Goal: Use online tool/utility: Utilize a website feature to perform a specific function

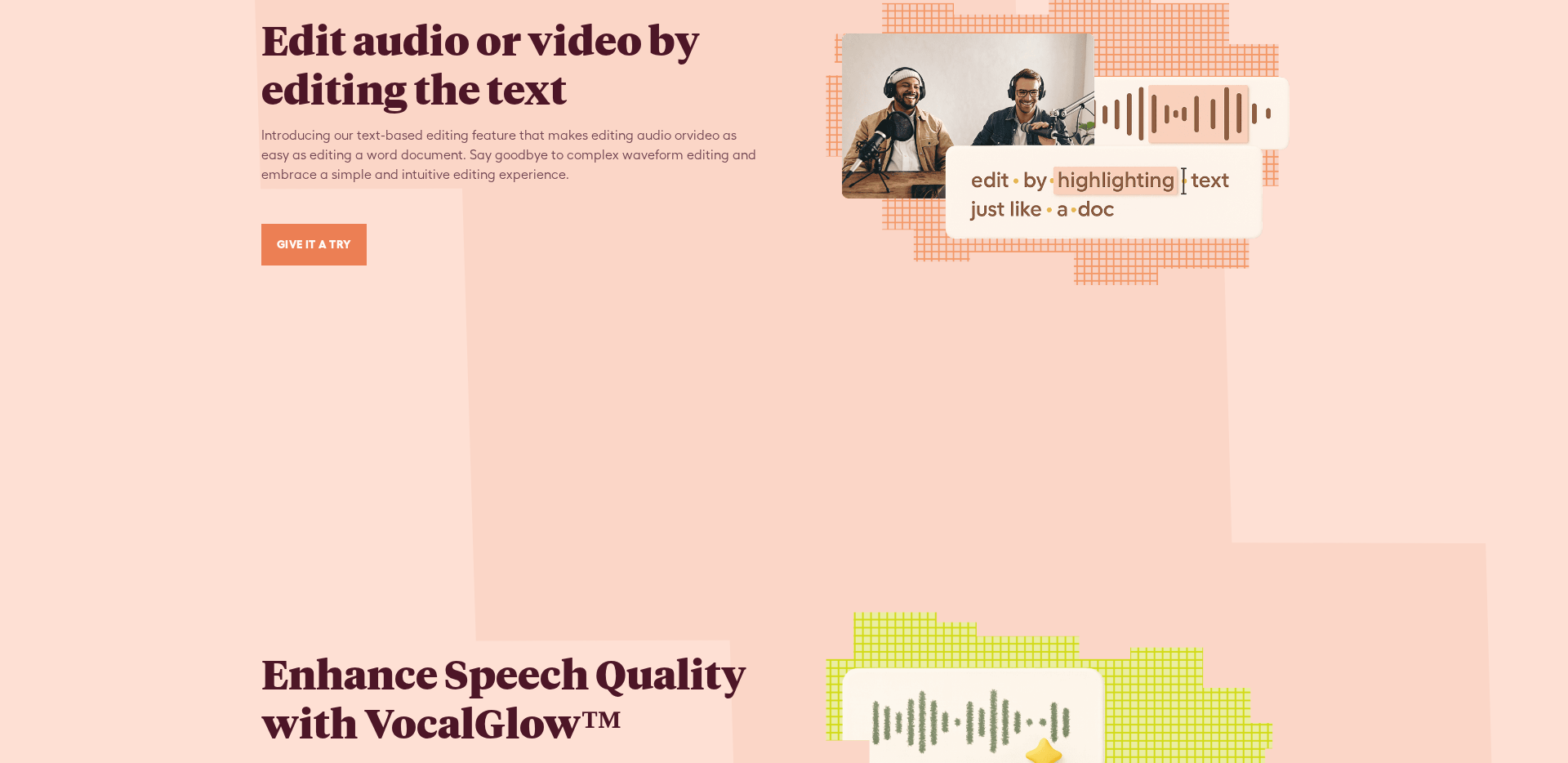
scroll to position [2194, 0]
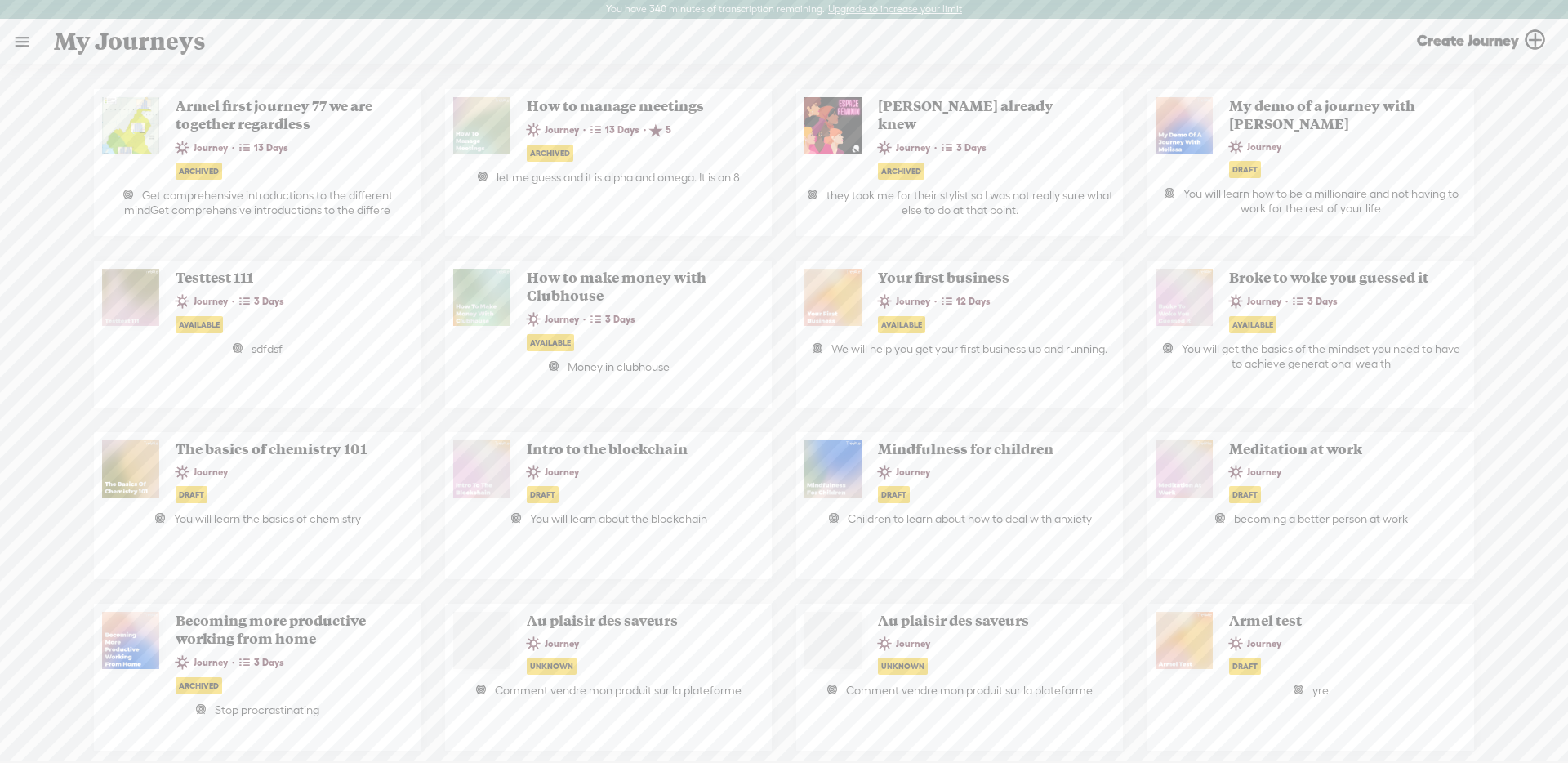
drag, startPoint x: 8, startPoint y: 42, endPoint x: 19, endPoint y: 60, distance: 21.1
click at [7, 42] on link at bounding box center [22, 42] width 42 height 42
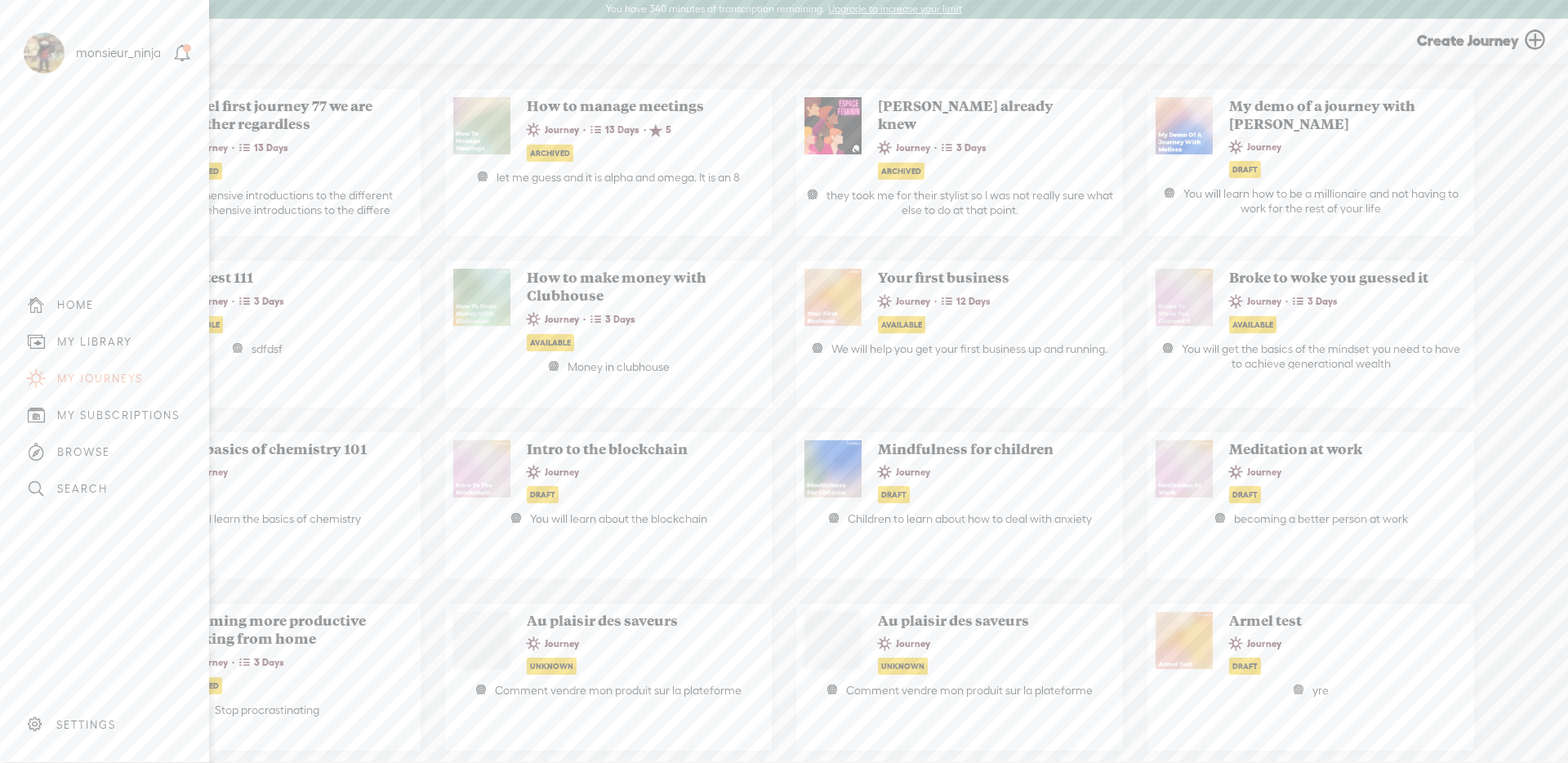
click at [114, 335] on div "MY LIBRARY" at bounding box center [94, 342] width 75 height 14
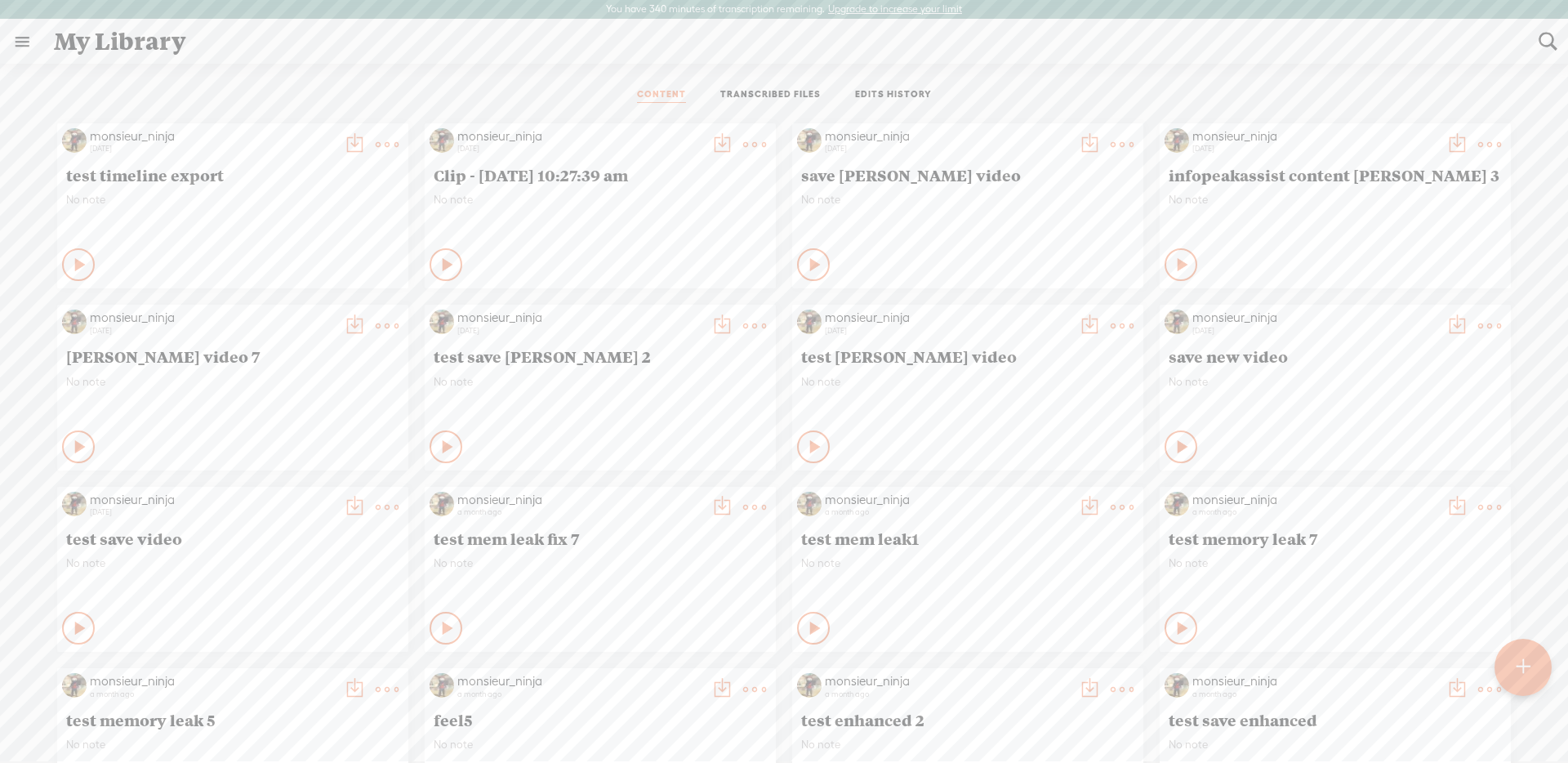
click at [799, 106] on ul "CONTENT TRANSCRIBED FILES EDITS HISTORY" at bounding box center [784, 95] width 433 height 39
click at [801, 92] on link "TRANSCRIBED FILES" at bounding box center [771, 95] width 101 height 15
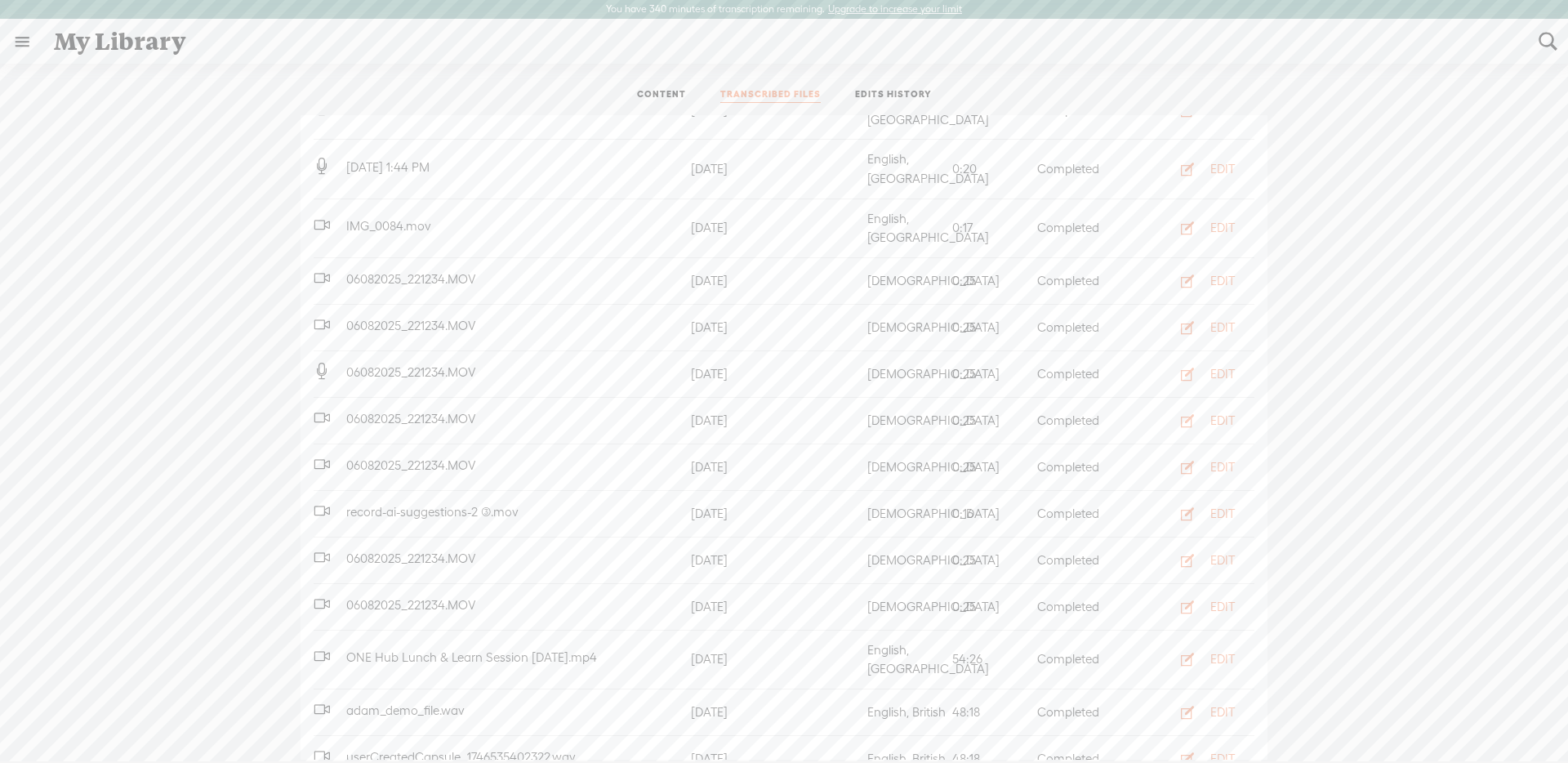
scroll to position [566, 0]
click at [1201, 645] on button "EDIT" at bounding box center [1202, 658] width 90 height 26
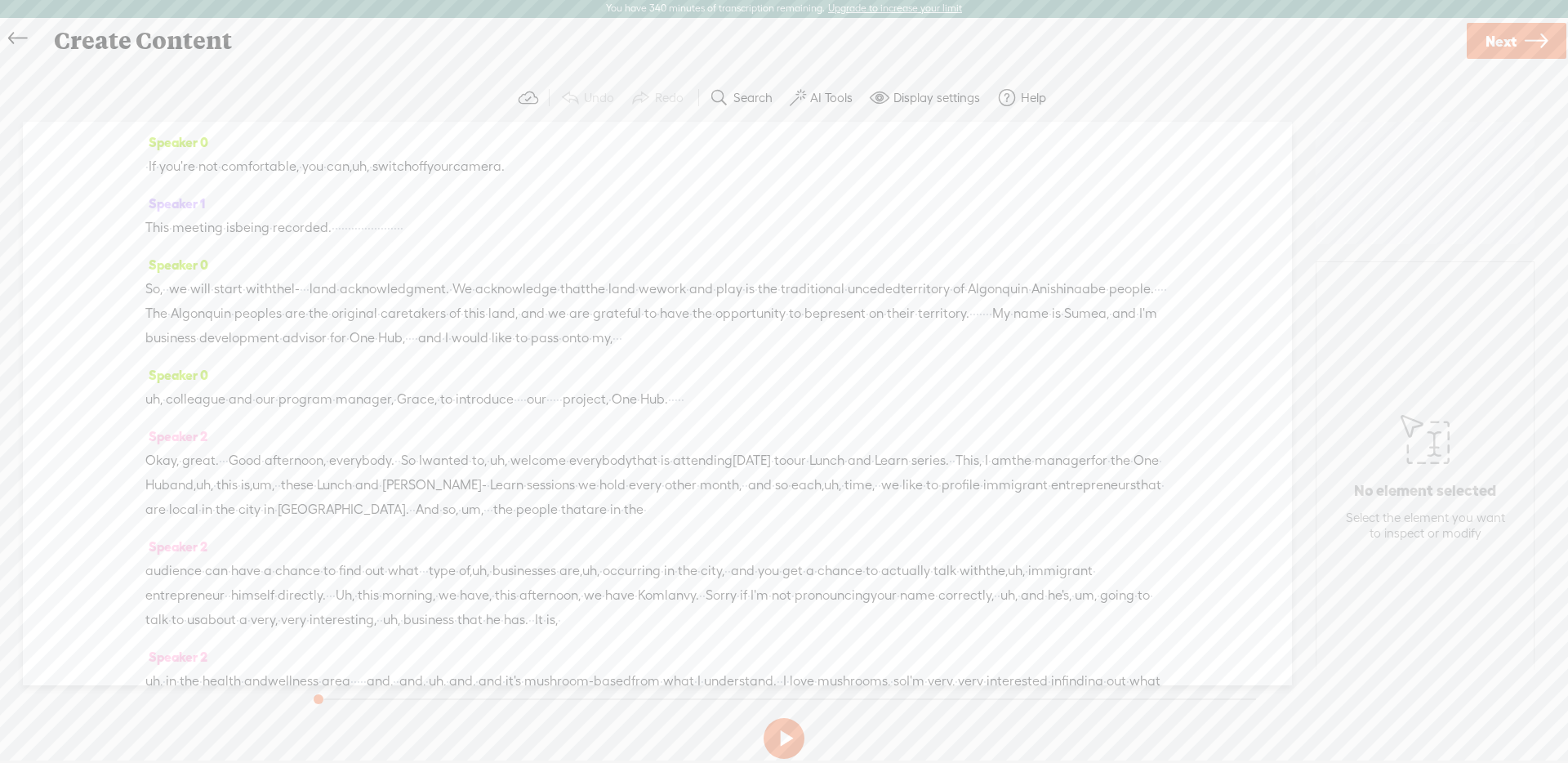
click at [810, 101] on label "AI Tools" at bounding box center [831, 98] width 42 height 16
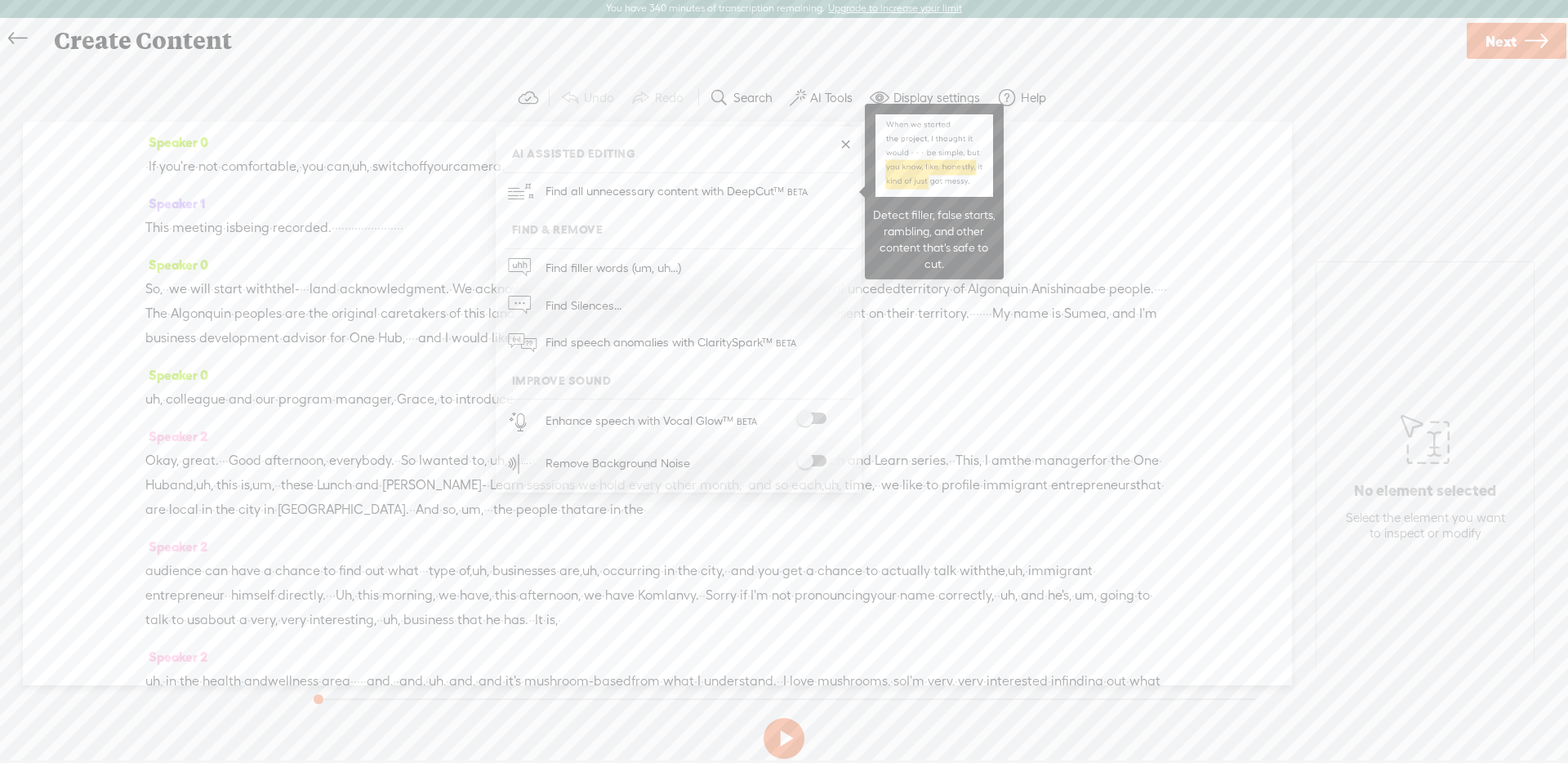
click at [743, 192] on span "Find all unnecessary content with DeepCut™" at bounding box center [678, 191] width 277 height 38
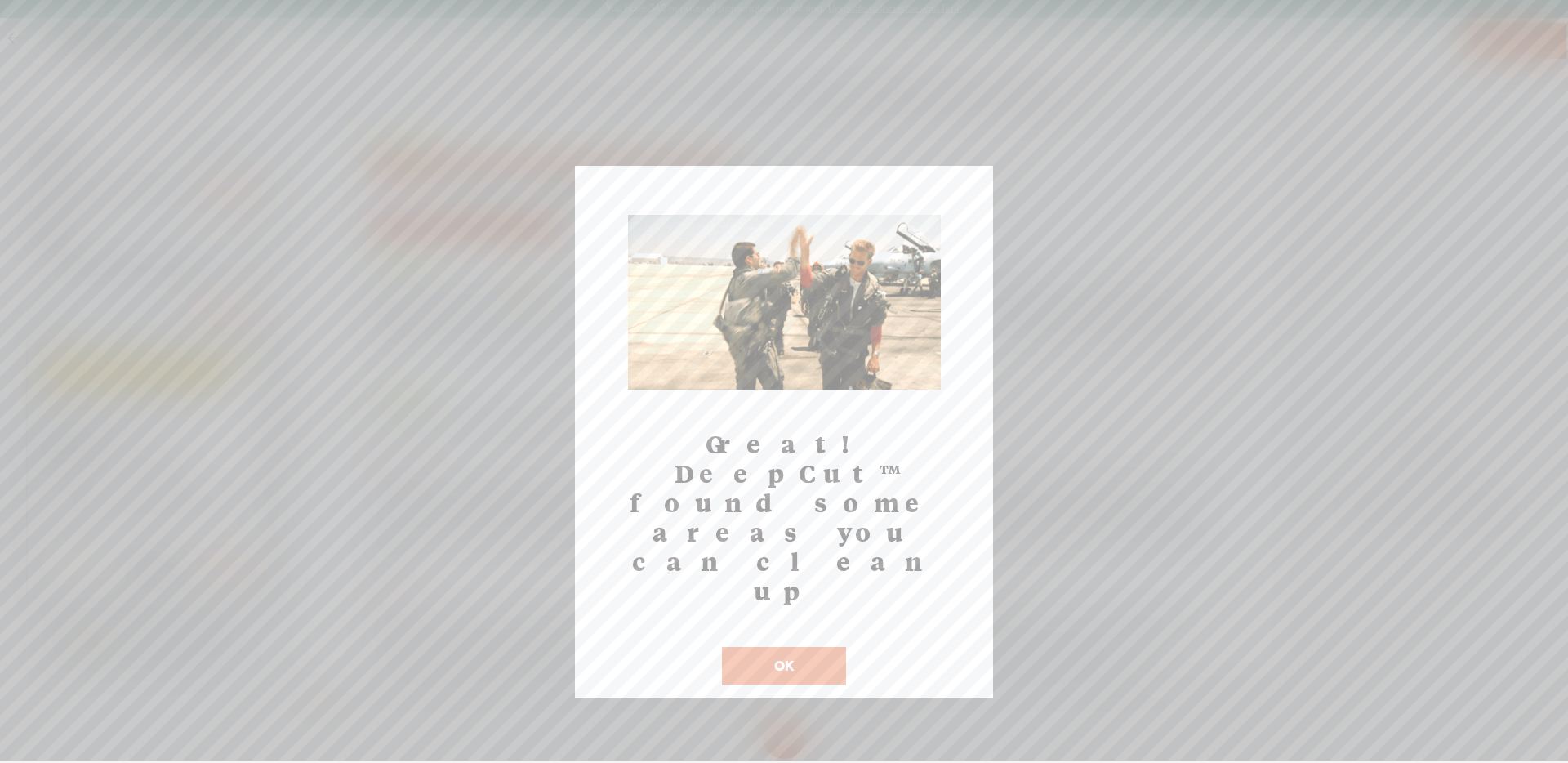
drag, startPoint x: 825, startPoint y: 553, endPoint x: 645, endPoint y: 422, distance: 222.6
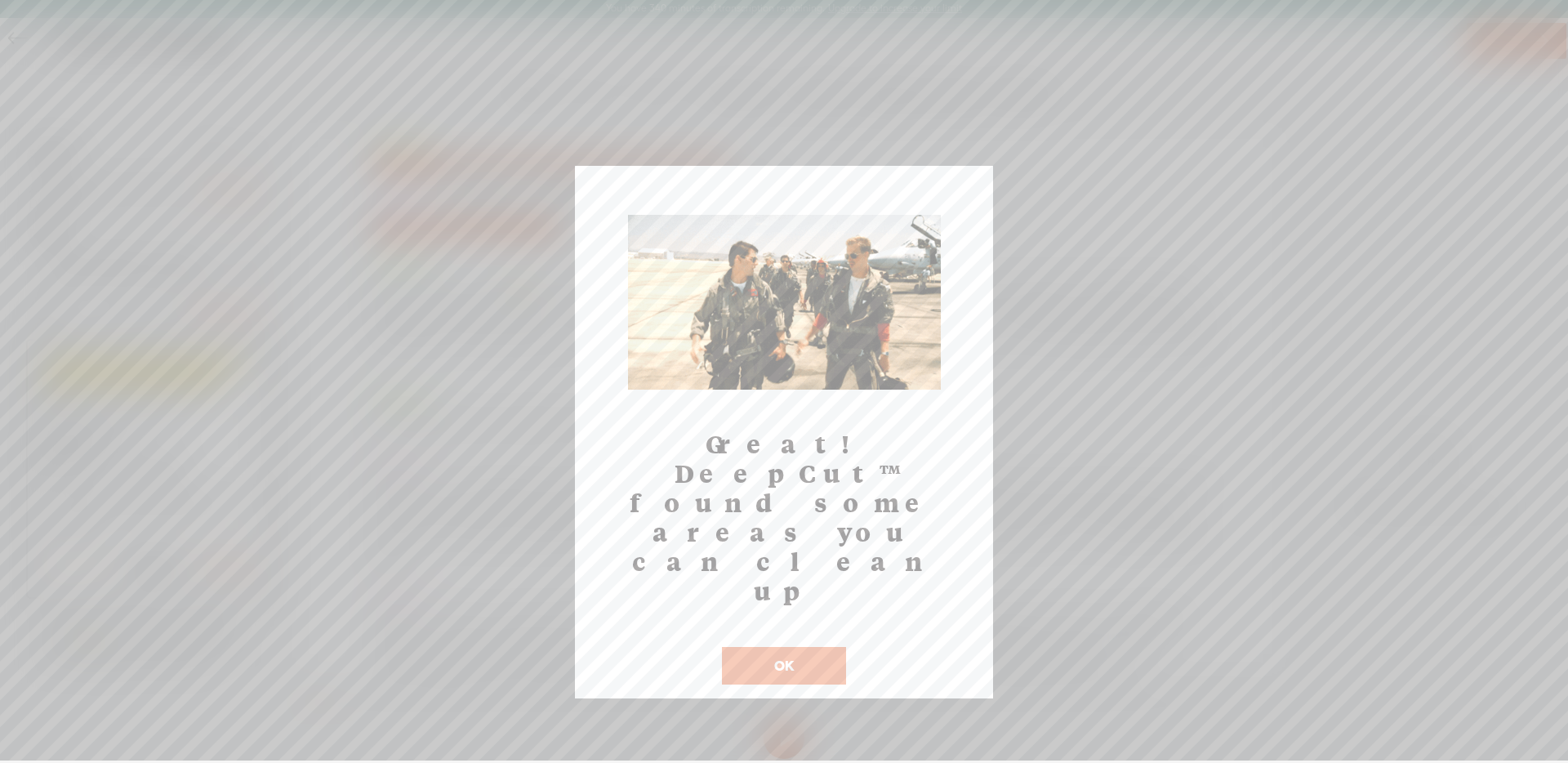
click at [825, 646] on button "OK" at bounding box center [784, 665] width 124 height 38
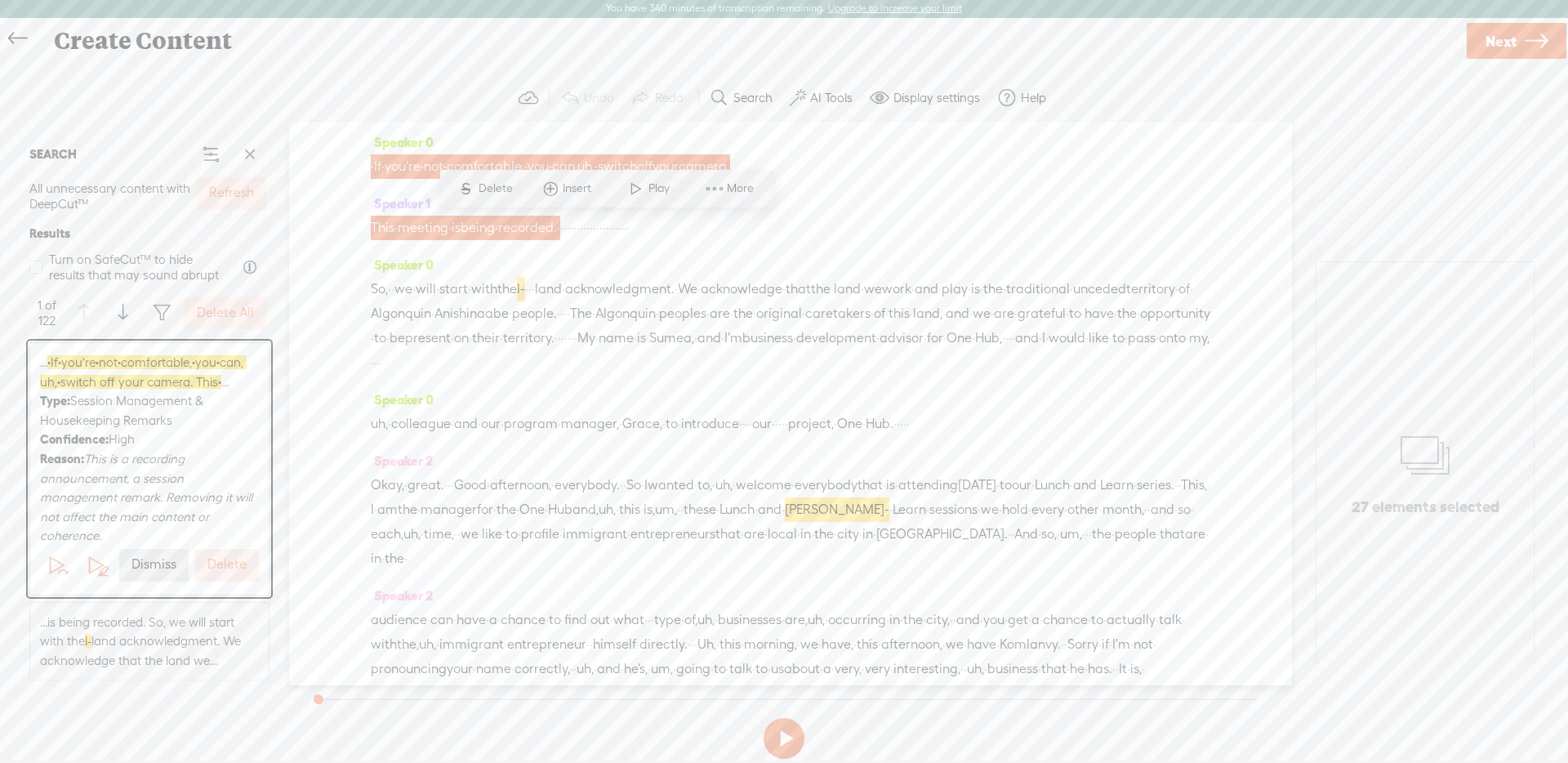
click at [215, 185] on label "Refresh" at bounding box center [231, 193] width 45 height 17
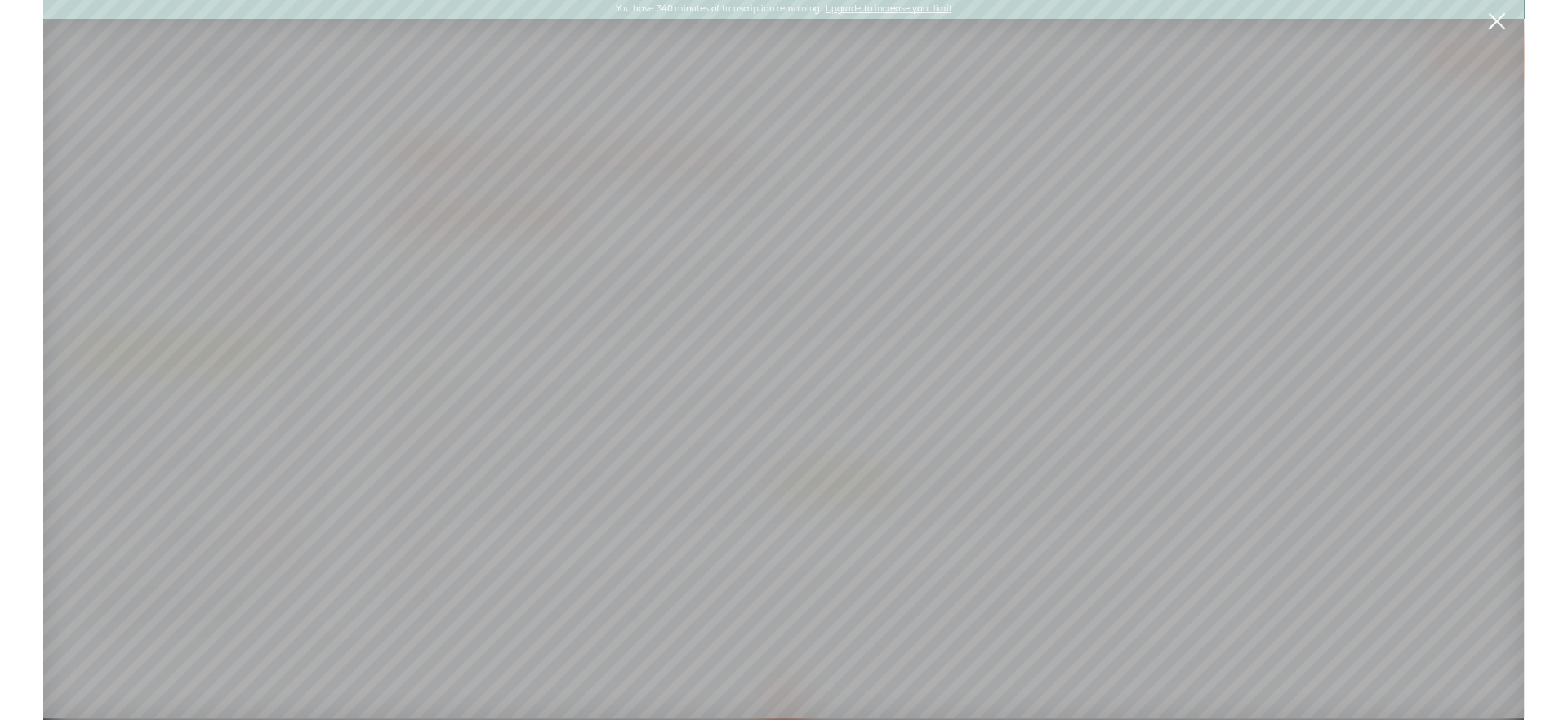
scroll to position [0, 0]
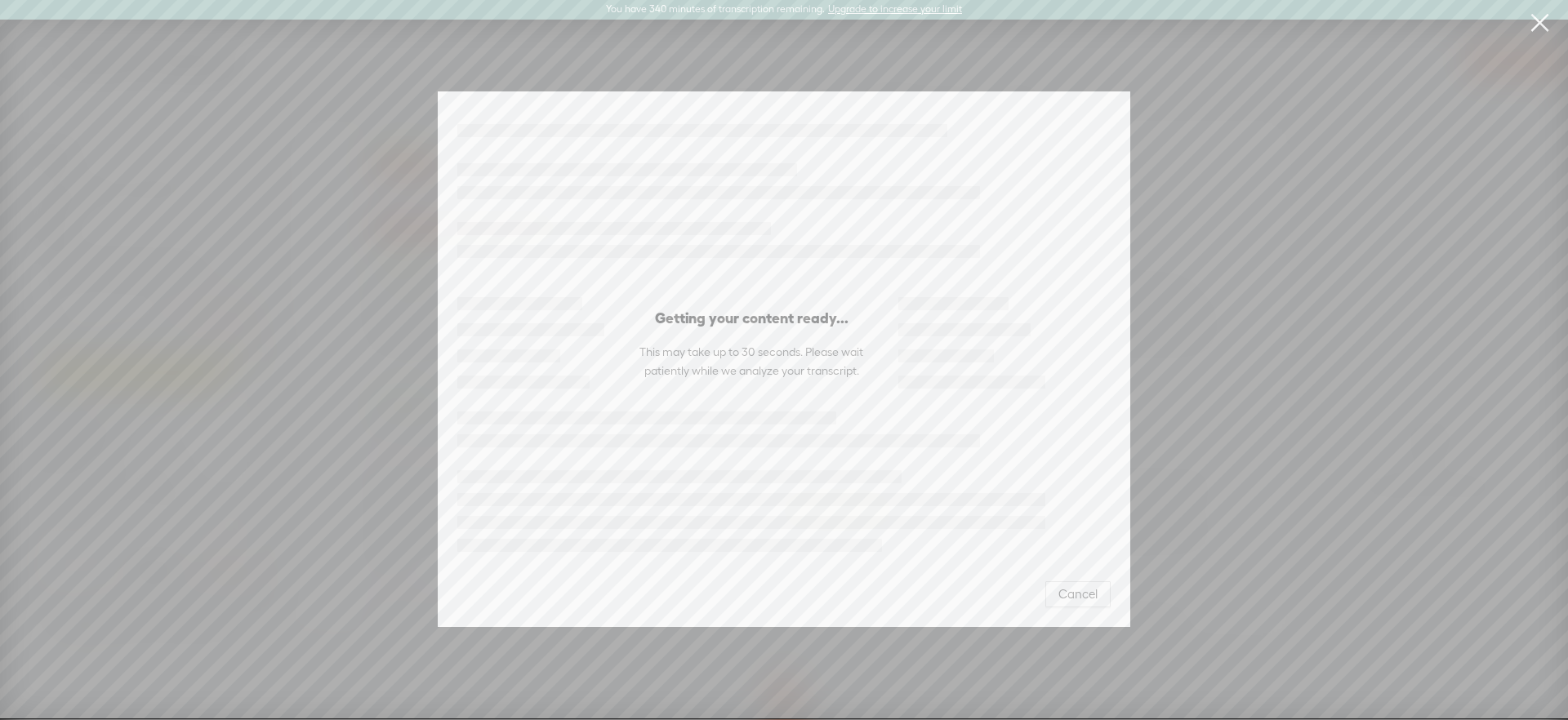
click at [1068, 591] on span "Cancel" at bounding box center [1078, 594] width 39 height 16
click at [1537, 28] on div "Create Content Use text-to-audio Use voice actor Record From This Browser Use p…" at bounding box center [784, 370] width 1568 height 701
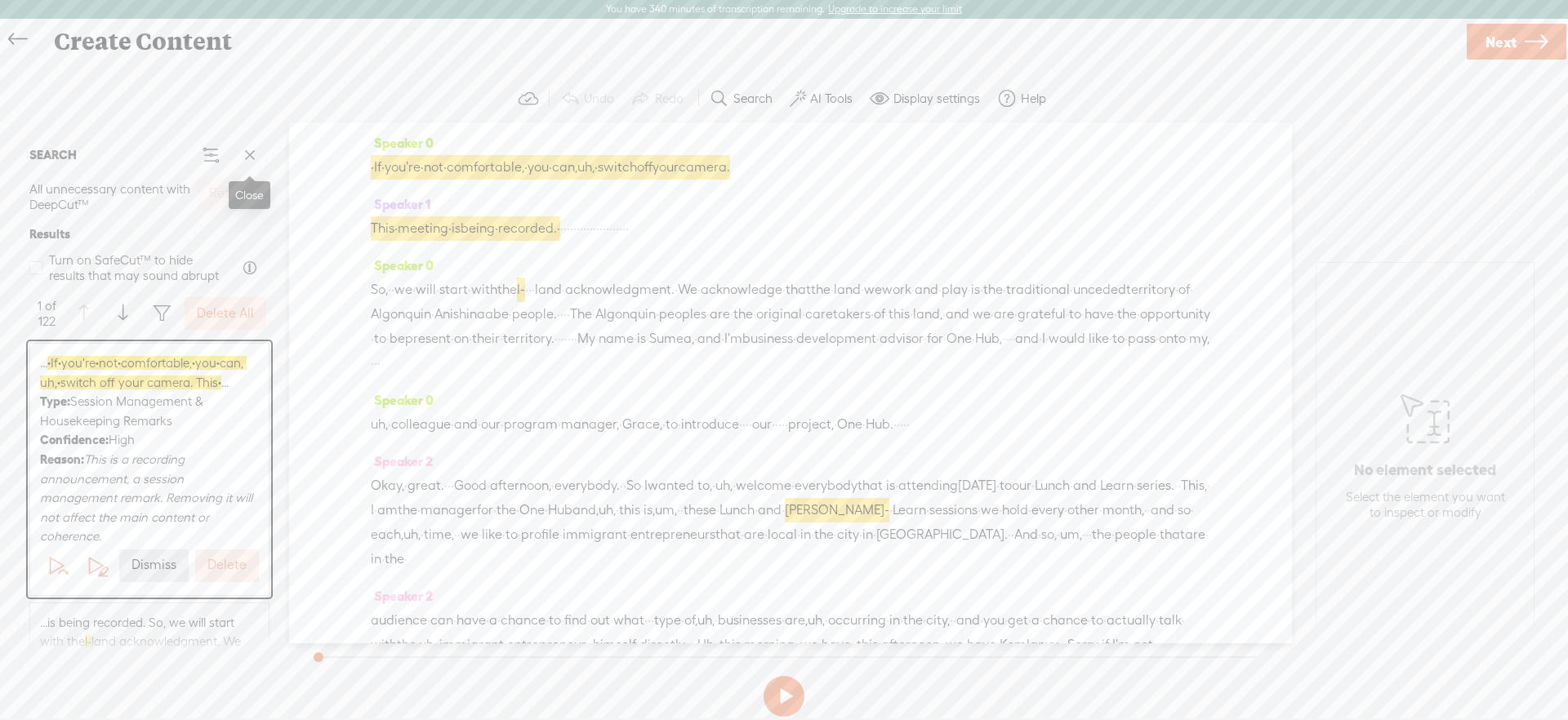
drag, startPoint x: 254, startPoint y: 154, endPoint x: 818, endPoint y: 93, distance: 567.3
click at [253, 154] on span at bounding box center [250, 155] width 25 height 25
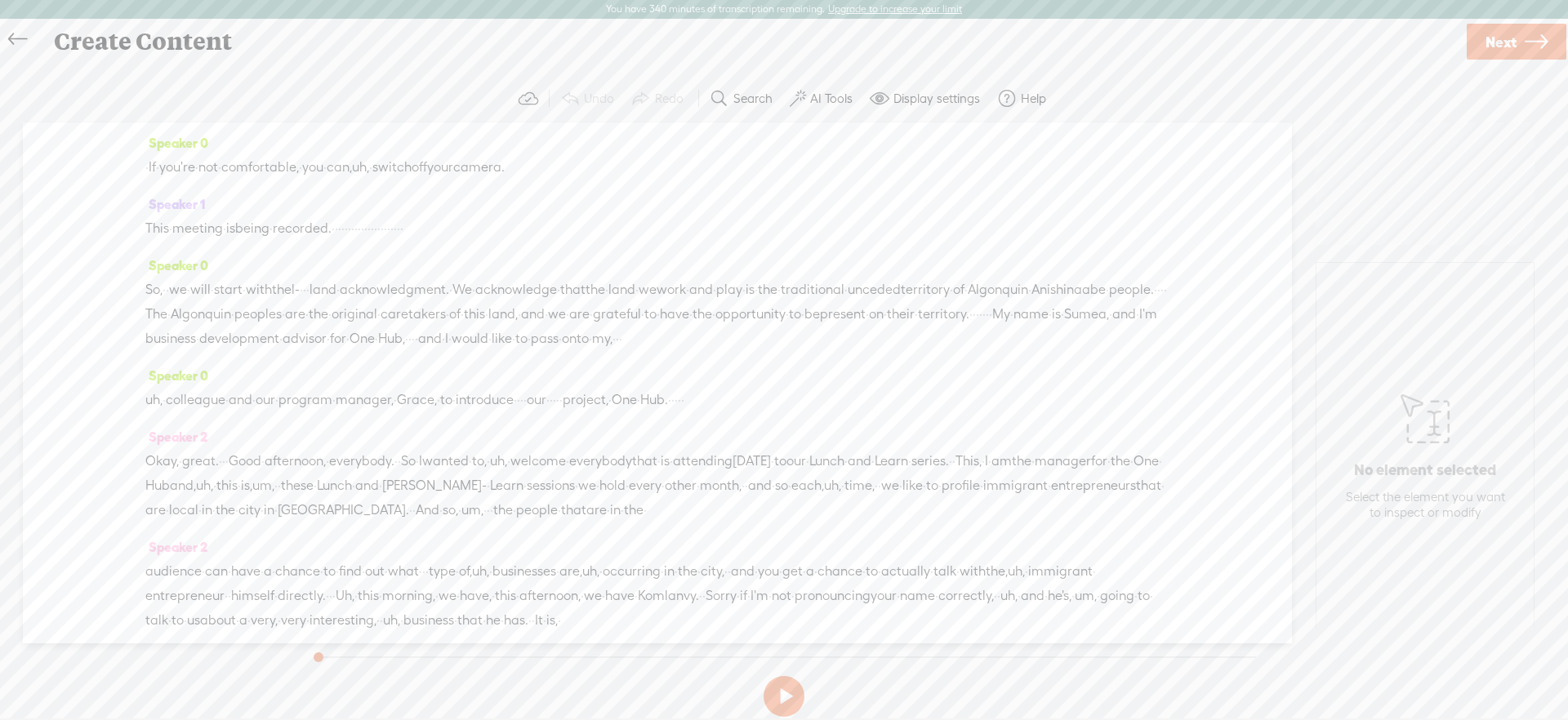
click at [818, 93] on label "AI Tools" at bounding box center [831, 99] width 42 height 16
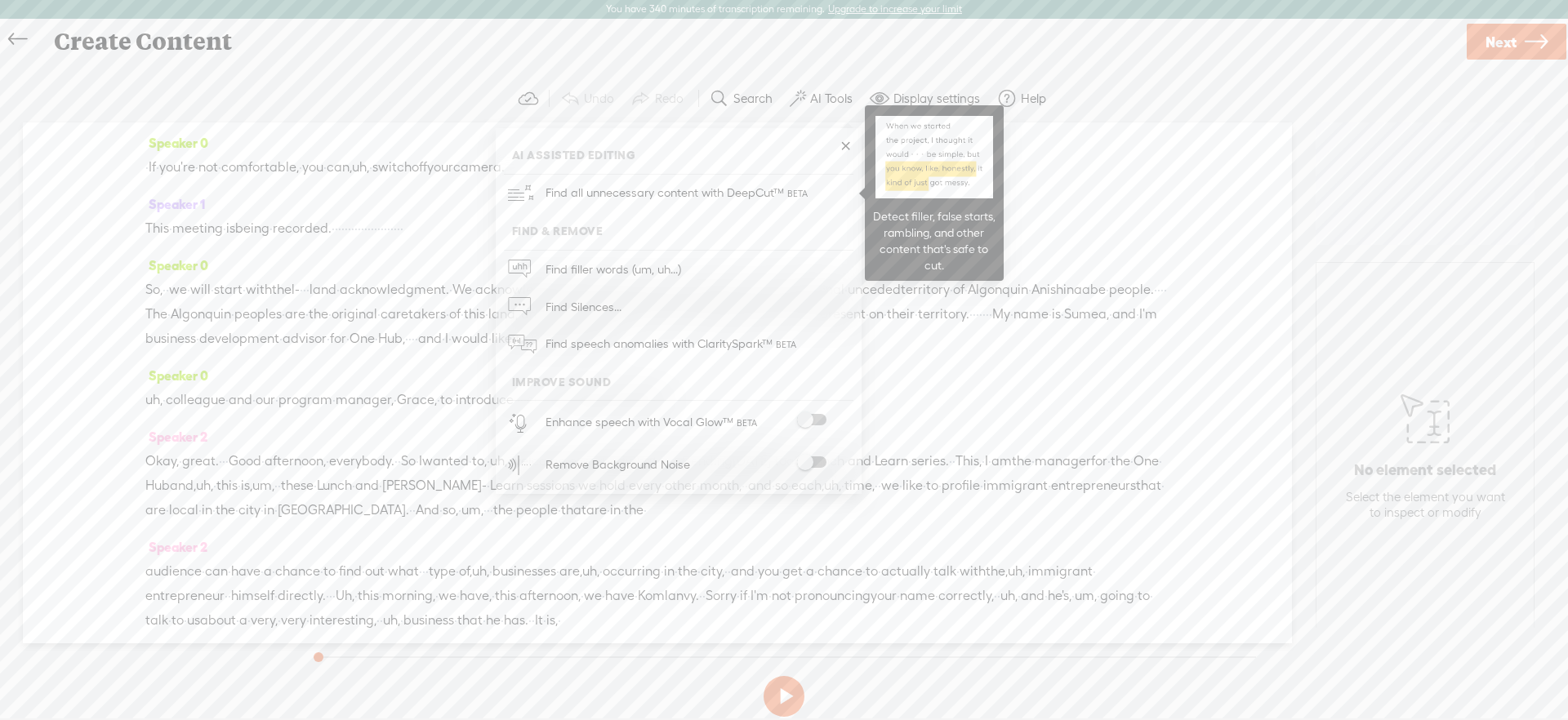
click at [757, 190] on span "Find all unnecessary content with DeepCut™" at bounding box center [678, 192] width 277 height 38
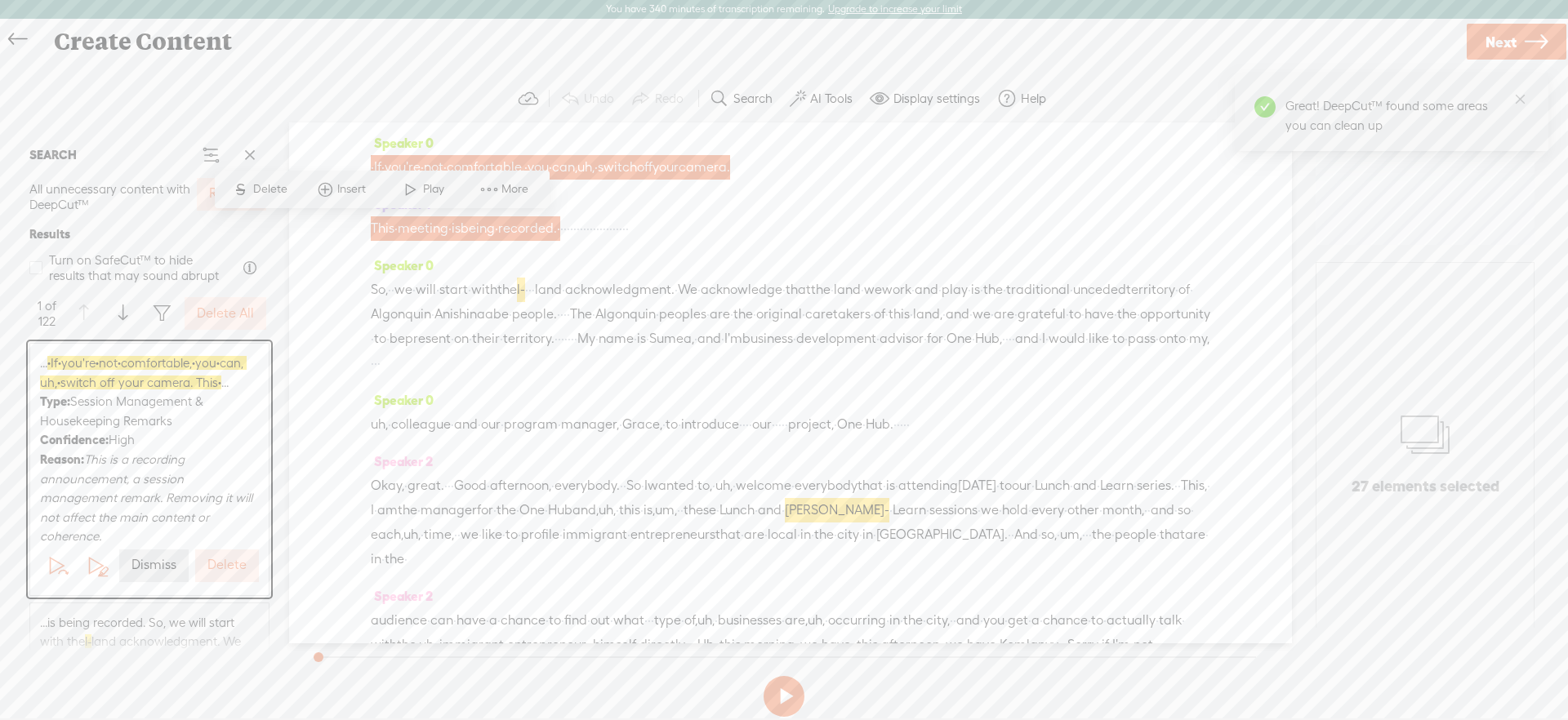
click at [207, 203] on button "Refresh" at bounding box center [231, 194] width 70 height 33
